Goal: Information Seeking & Learning: Learn about a topic

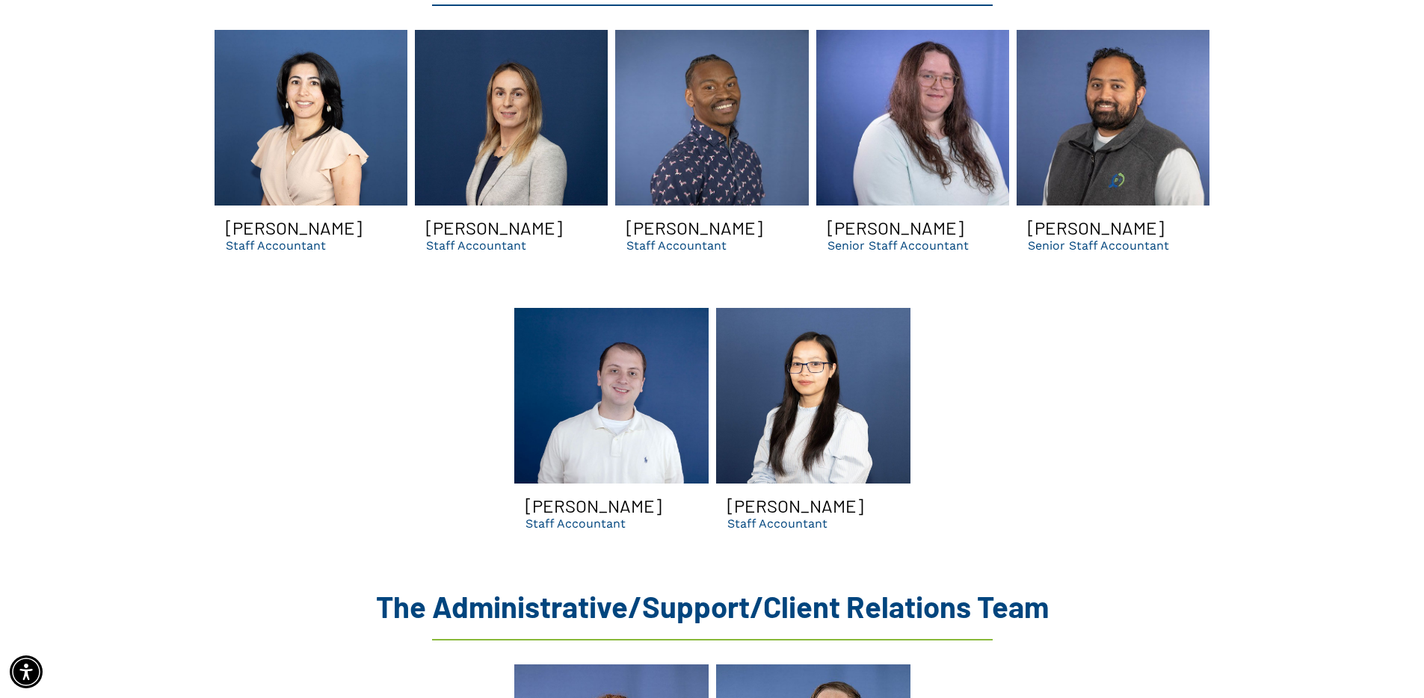
scroll to position [3920, 0]
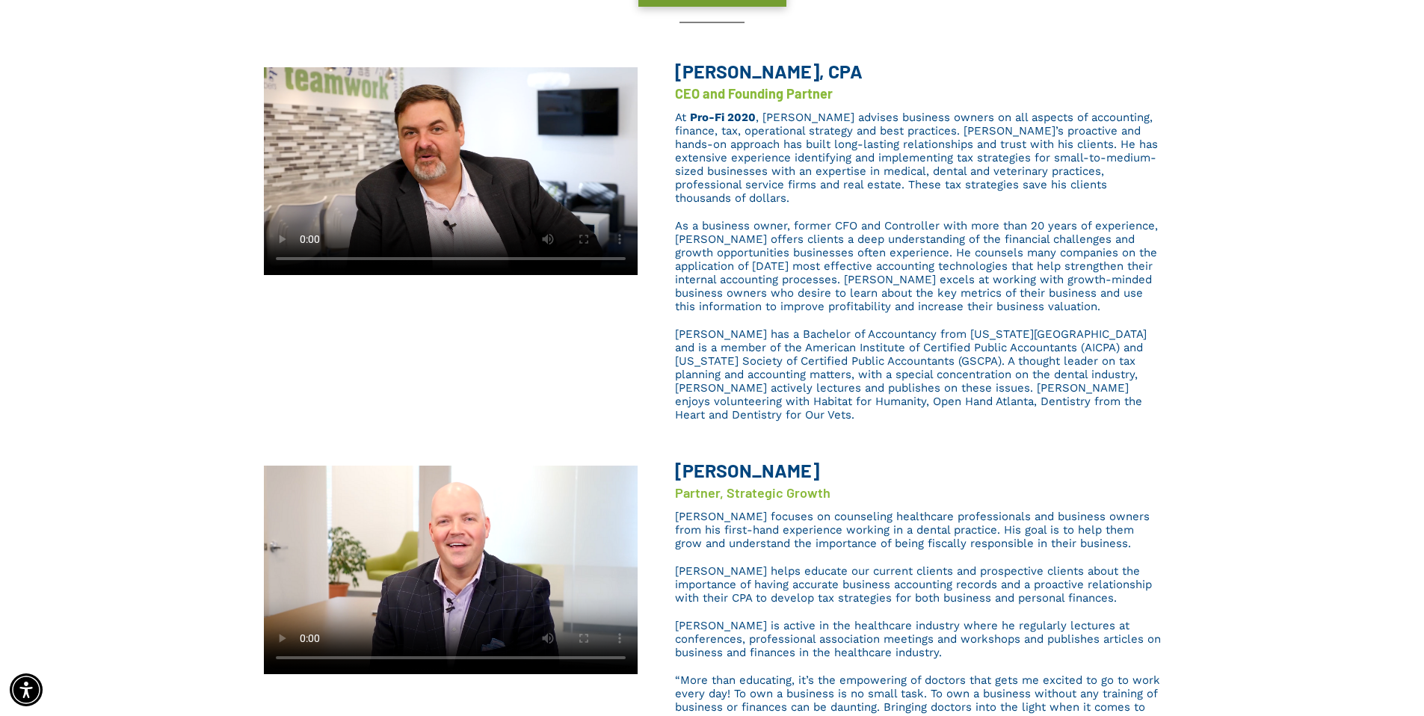
scroll to position [0, 0]
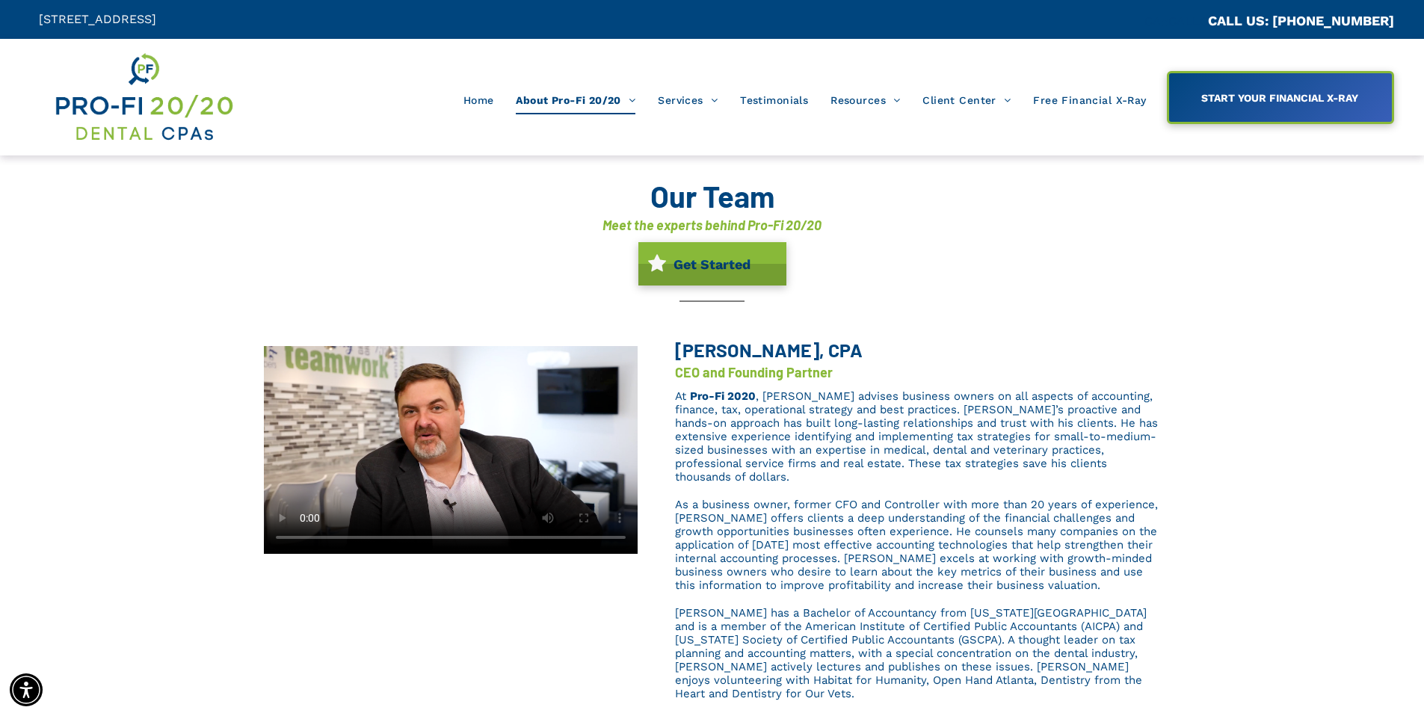
click at [1056, 233] on h4 "Meet the experts behind Pro-Fi 20/20" at bounding box center [712, 224] width 897 height 19
click at [599, 114] on div "Home About Pro-Fi 20/20 Our Process Meet Our Team Why A Dental CPA? Ideal Profi…" at bounding box center [712, 97] width 910 height 94
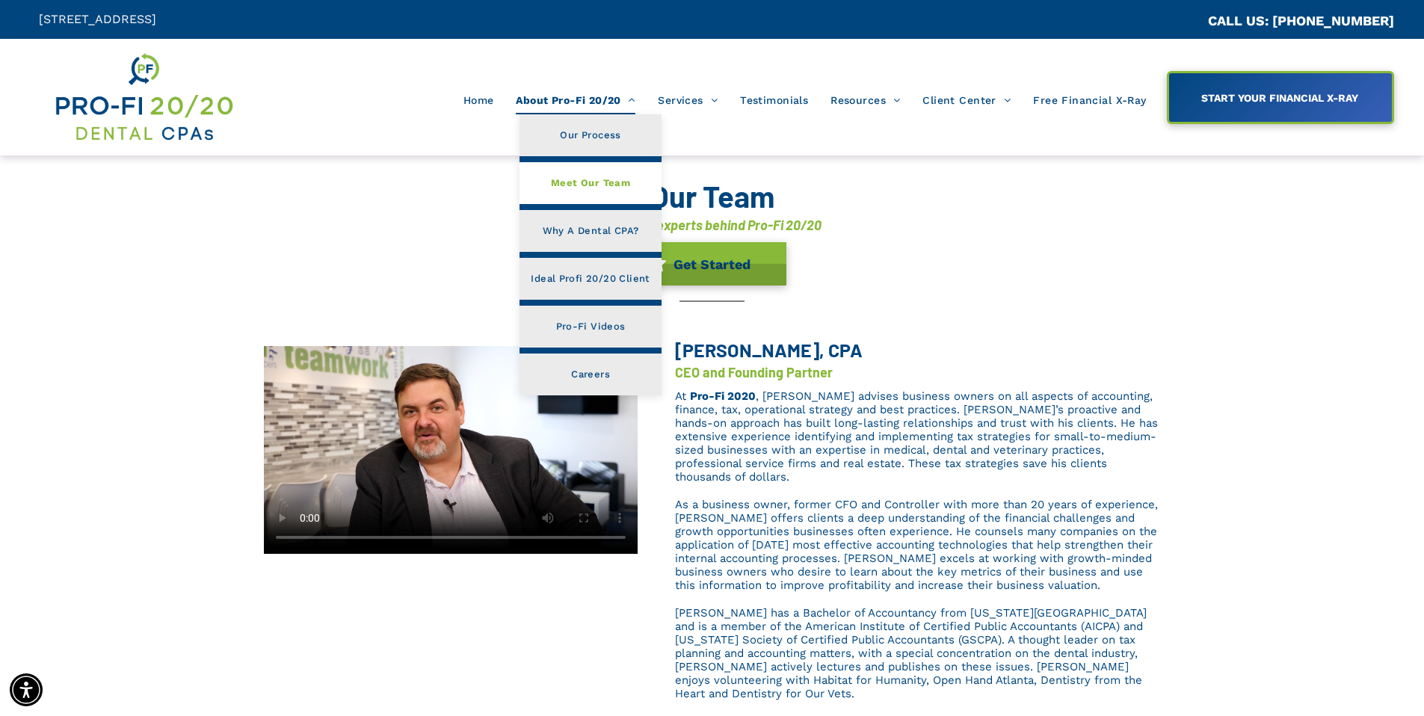
click at [605, 103] on span "About Pro-Fi 20/20" at bounding box center [576, 100] width 120 height 28
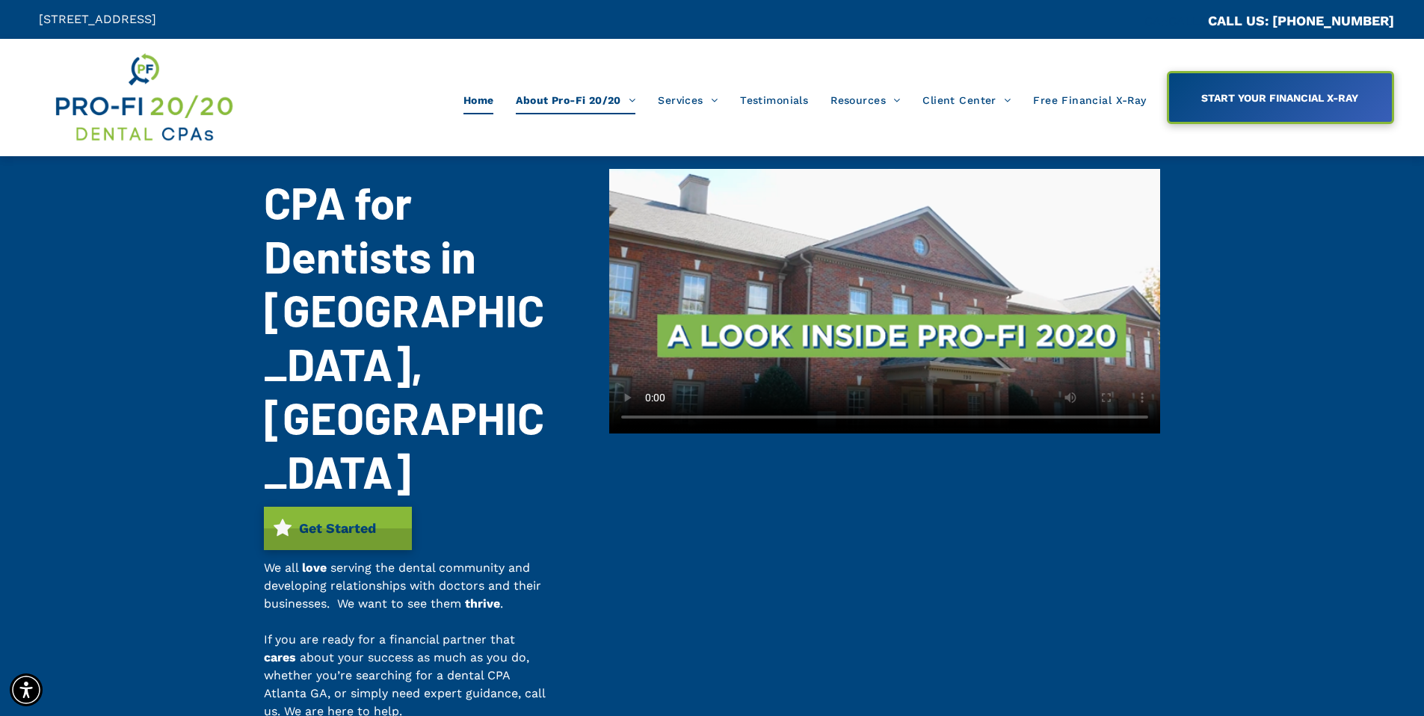
click at [468, 90] on span "Home" at bounding box center [479, 100] width 31 height 28
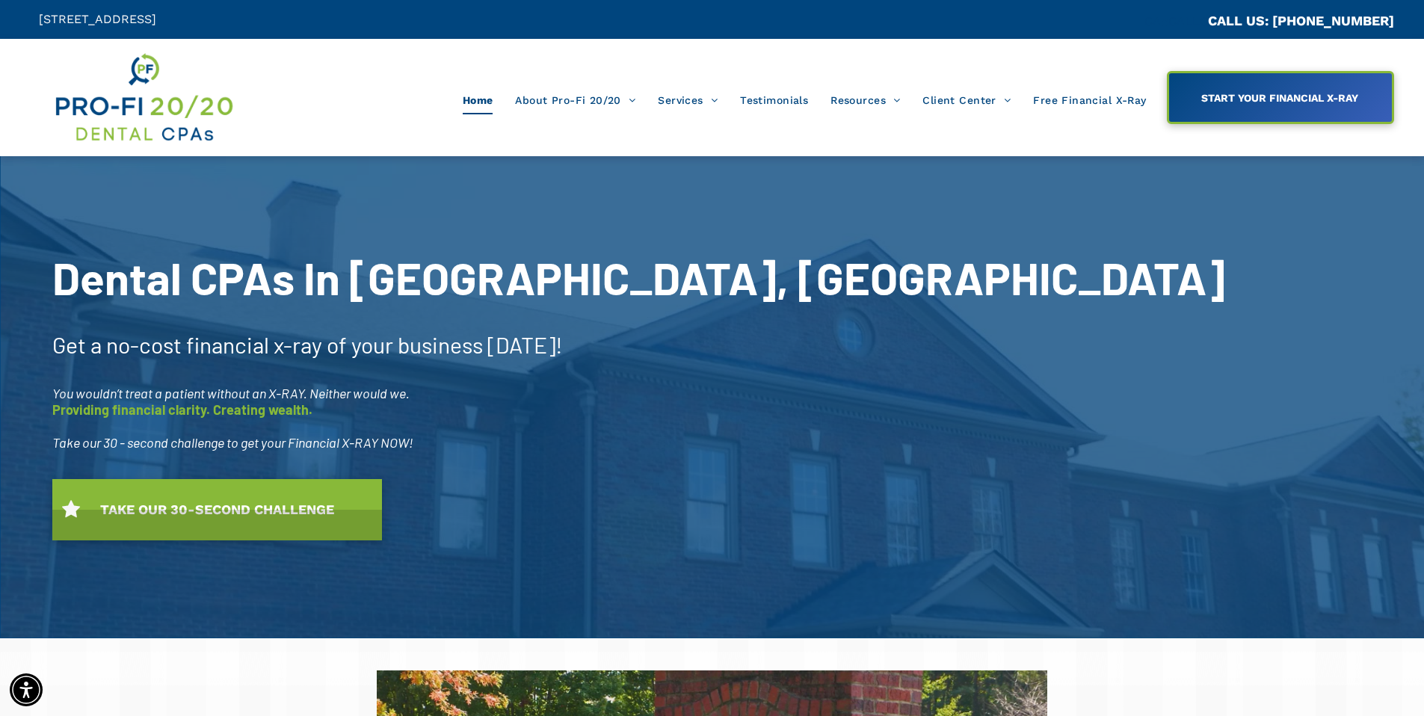
click at [400, 76] on div "Home About Pro-Fi 20/20 Our Process Meet Our Team Why A Dental CPA? Ideal Profi…" at bounding box center [712, 97] width 910 height 95
click at [339, 87] on nav "Home About Pro-Fi 20/20 Our Process Meet Our Team Why A Dental CPA? Ideal Profi…" at bounding box center [711, 100] width 893 height 28
click at [338, 99] on nav "Home About Pro-Fi 20/20 Our Process Meet Our Team Why A Dental CPA? Ideal Profi…" at bounding box center [711, 100] width 893 height 28
click at [557, 119] on div "Home About Pro-Fi 20/20 Our Process Meet Our Team Why A Dental CPA? Ideal Profi…" at bounding box center [712, 97] width 910 height 95
drag, startPoint x: 646, startPoint y: 151, endPoint x: 653, endPoint y: 152, distance: 7.5
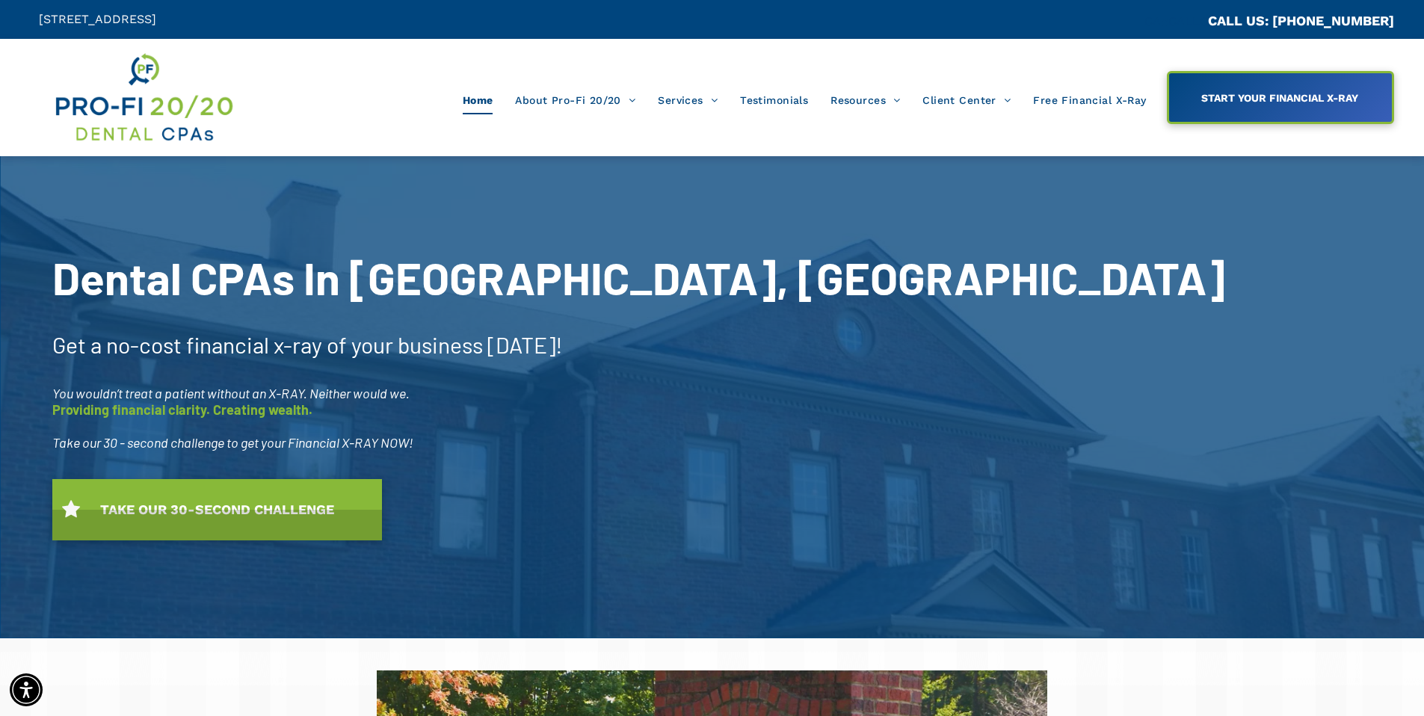
click at [647, 153] on div "Home About Pro-Fi 20/20 Our Process Meet Our Team Why A Dental CPA? Ideal Profi…" at bounding box center [712, 97] width 1424 height 117
click at [647, 138] on div "Home About Pro-Fi 20/20 Our Process Meet Our Team Why A Dental CPA? Ideal Profi…" at bounding box center [712, 97] width 910 height 95
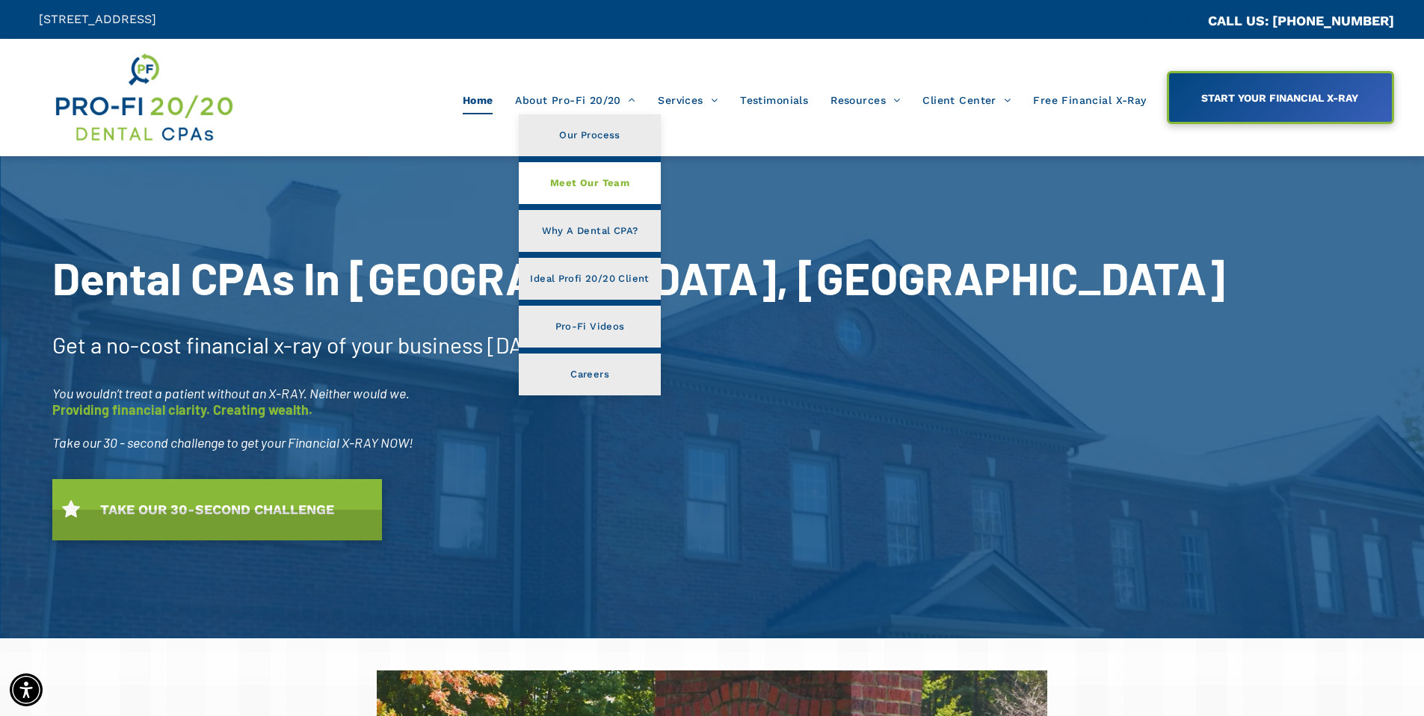
click at [591, 191] on span "Meet Our Team" at bounding box center [589, 182] width 79 height 19
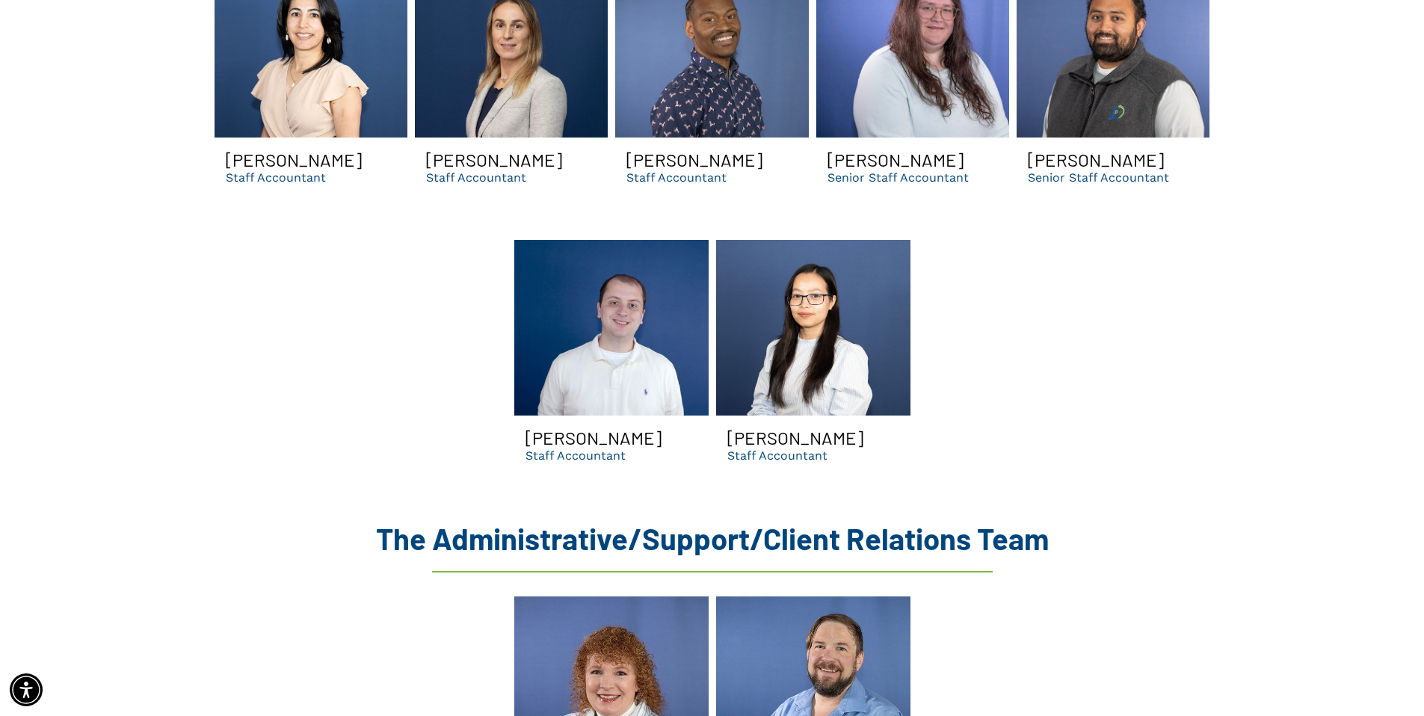
scroll to position [3408, 0]
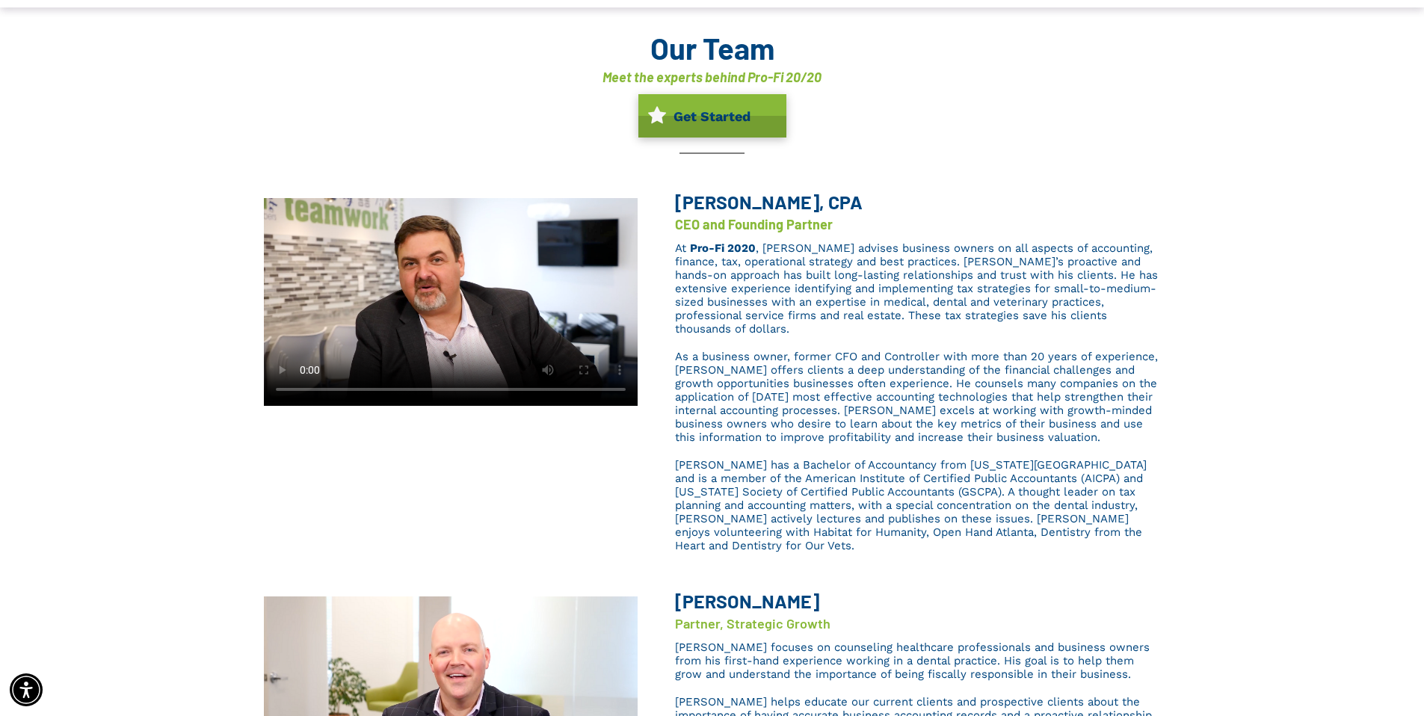
scroll to position [0, 0]
